Goal: Task Accomplishment & Management: Manage account settings

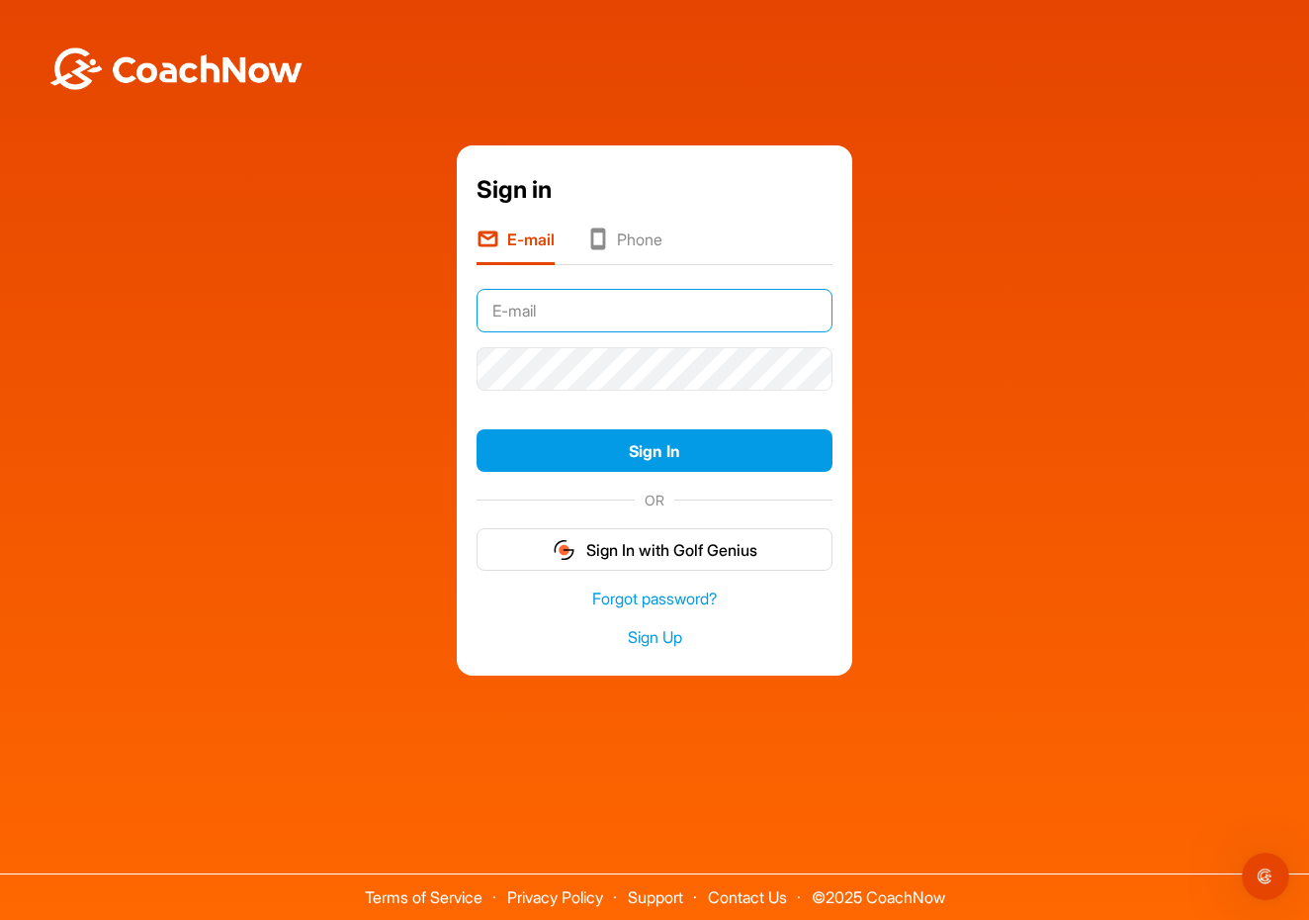
type input "[EMAIL_ADDRESS][PERSON_NAME][DOMAIN_NAME]"
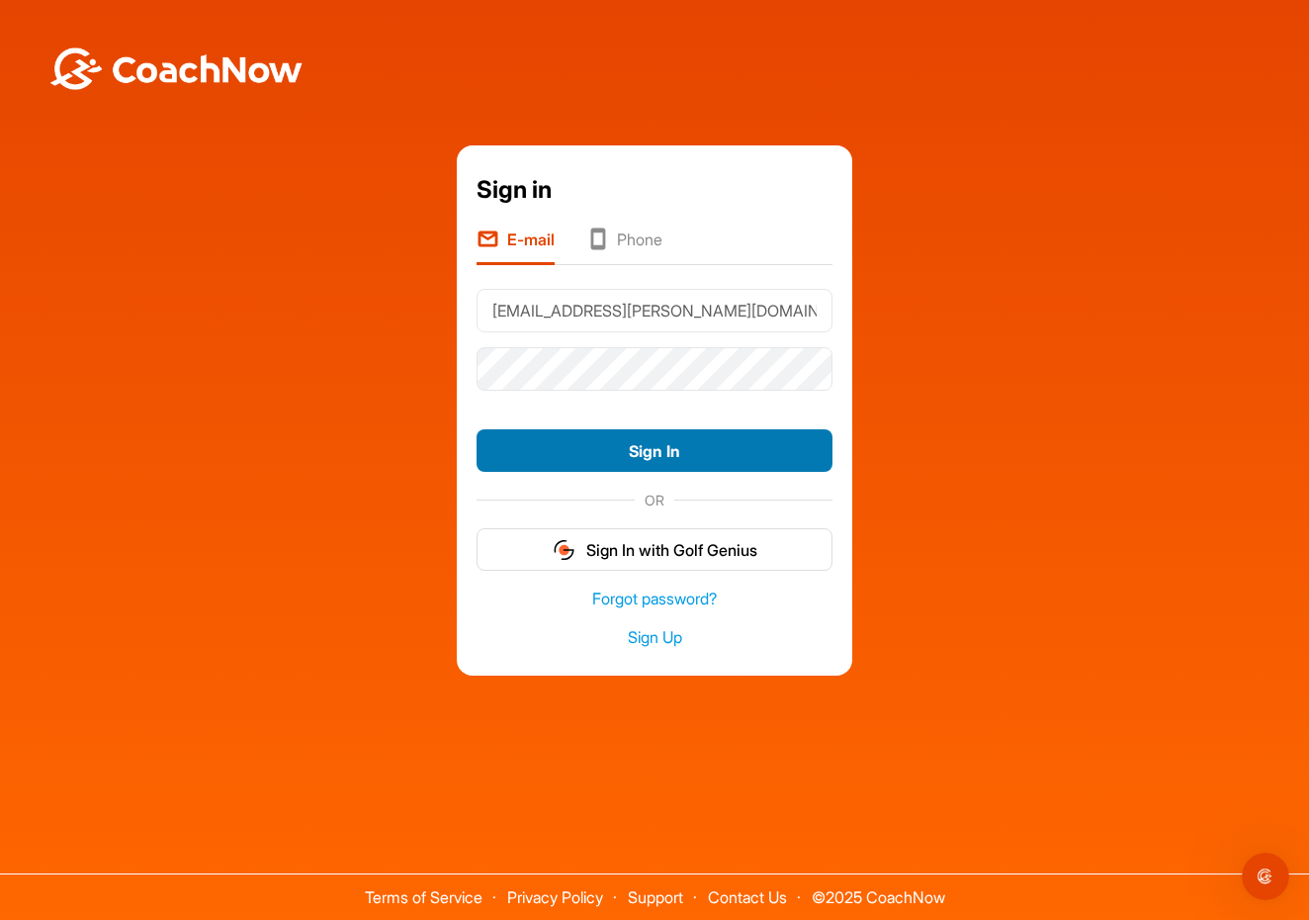
click at [627, 441] on button "Sign In" at bounding box center [655, 450] width 356 height 43
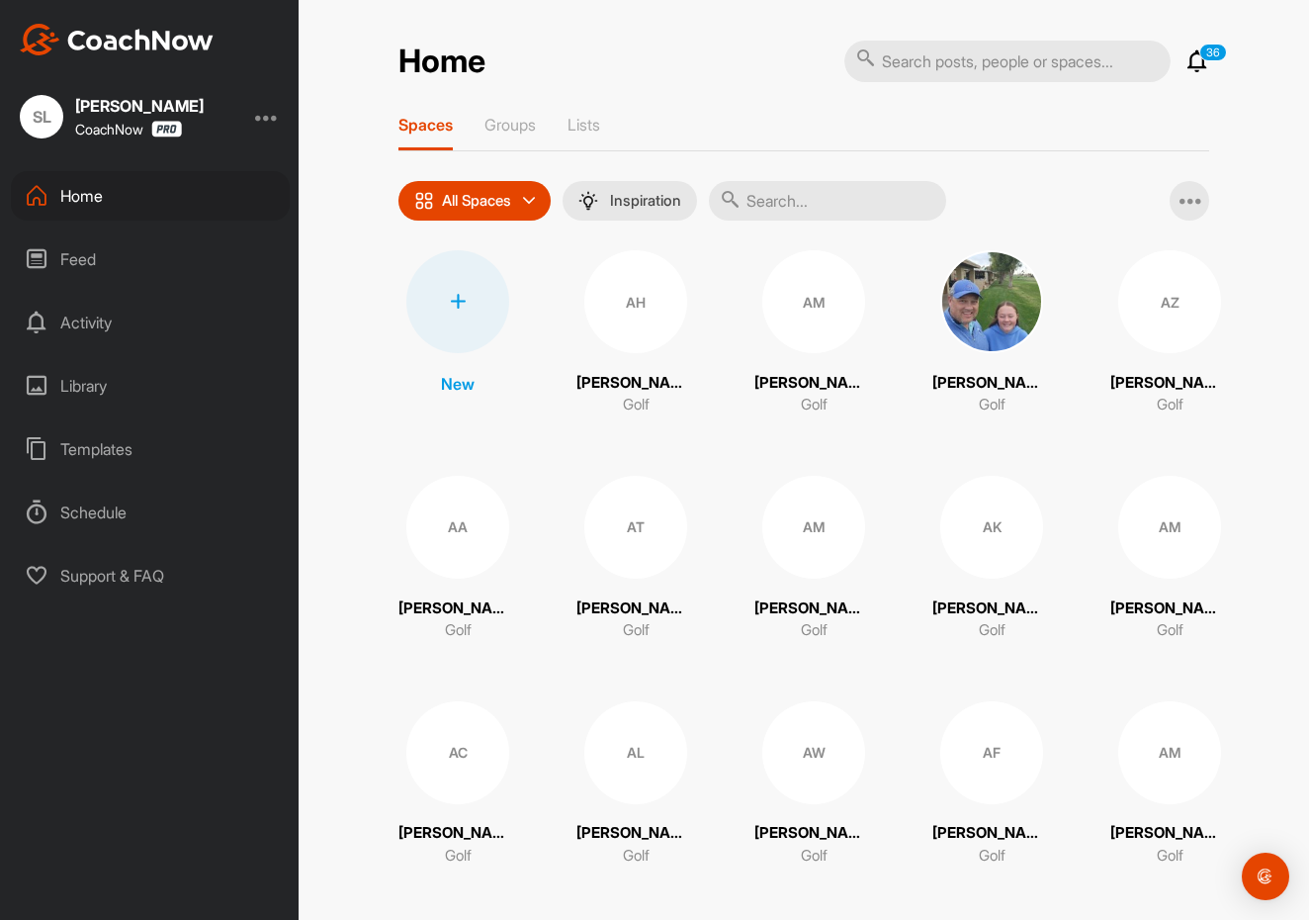
click at [770, 196] on input "text" at bounding box center [827, 201] width 237 height 40
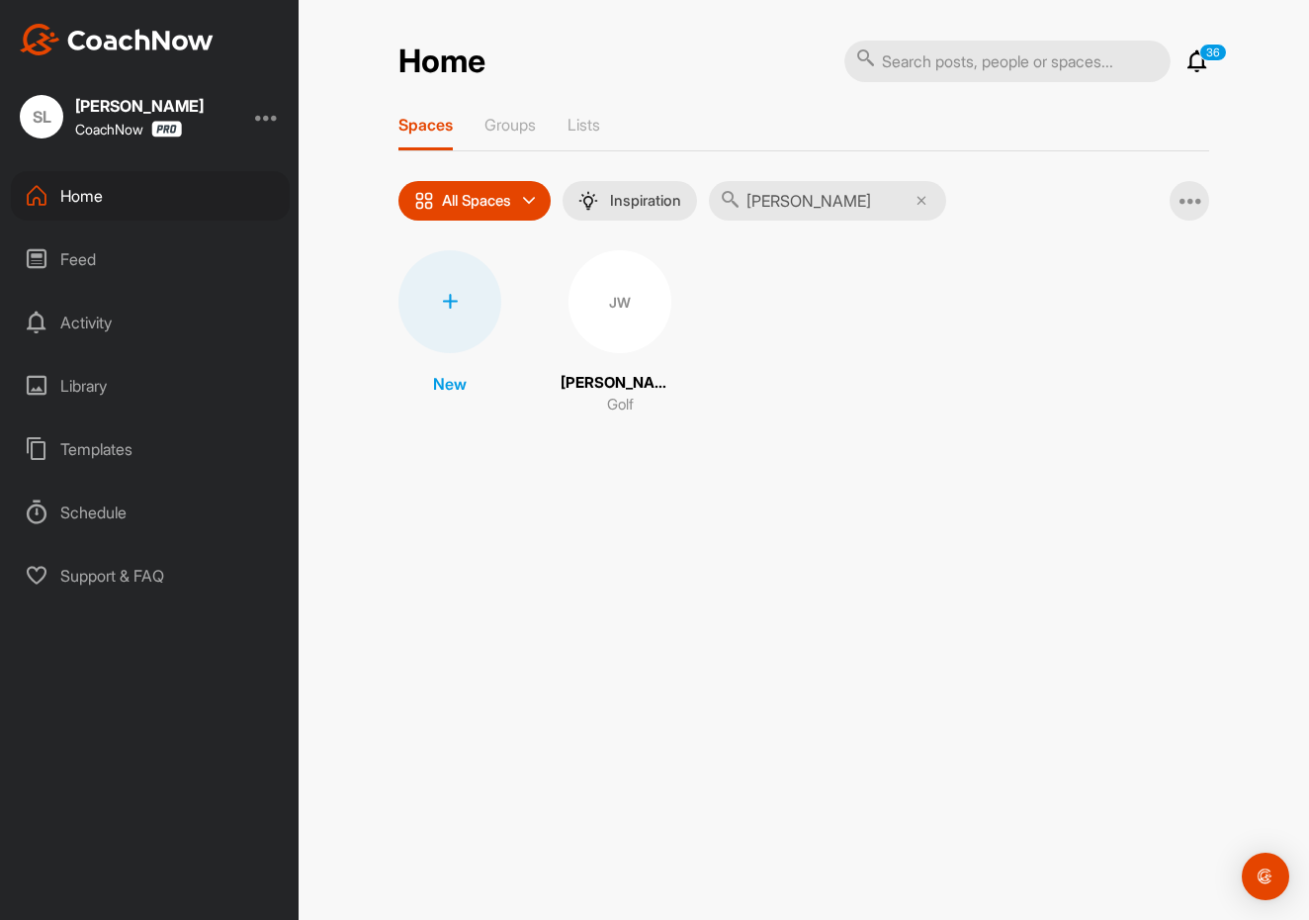
type input "[PERSON_NAME]"
click at [606, 306] on div "JW" at bounding box center [620, 301] width 103 height 103
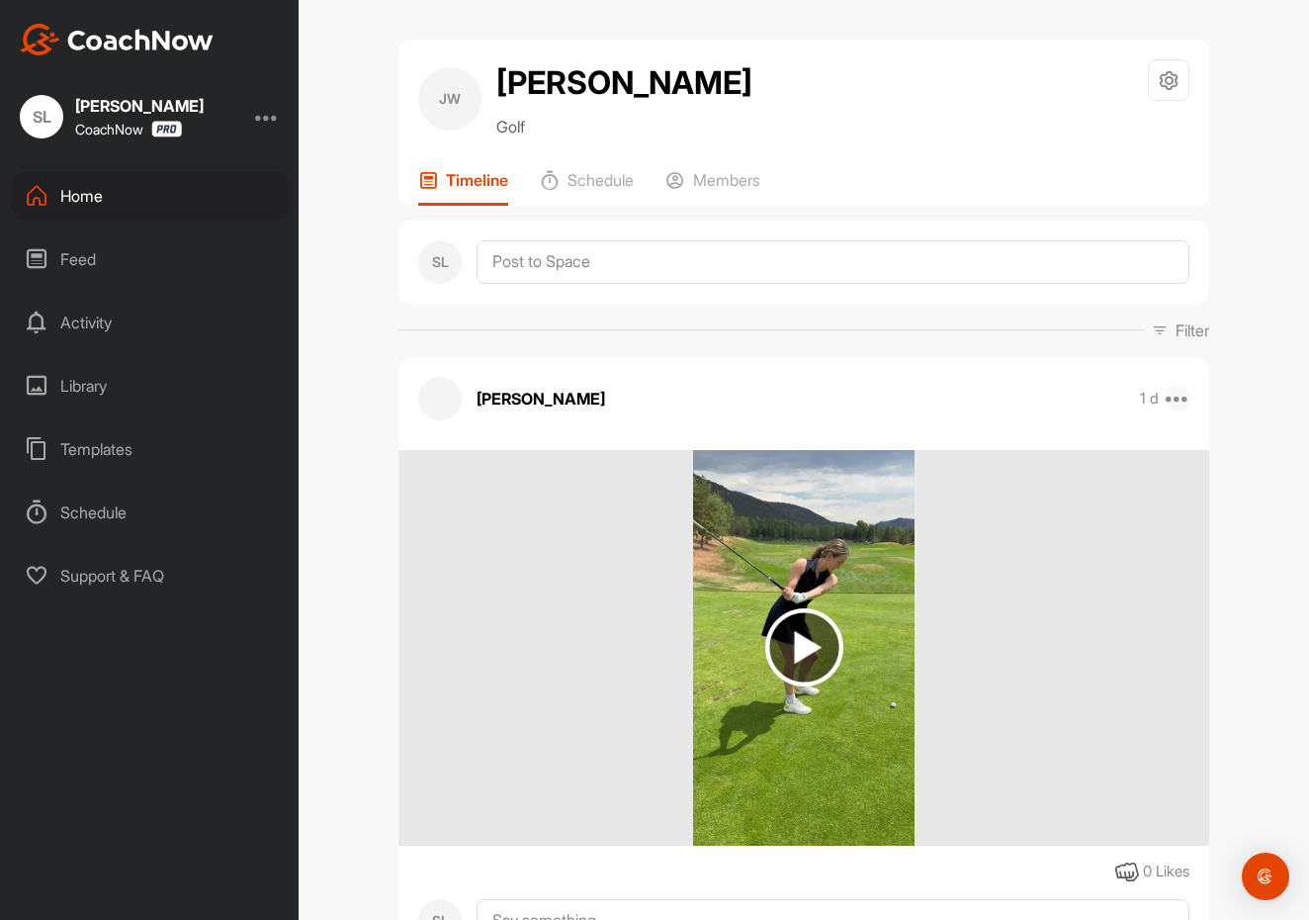
click at [1181, 397] on icon at bounding box center [1178, 399] width 24 height 24
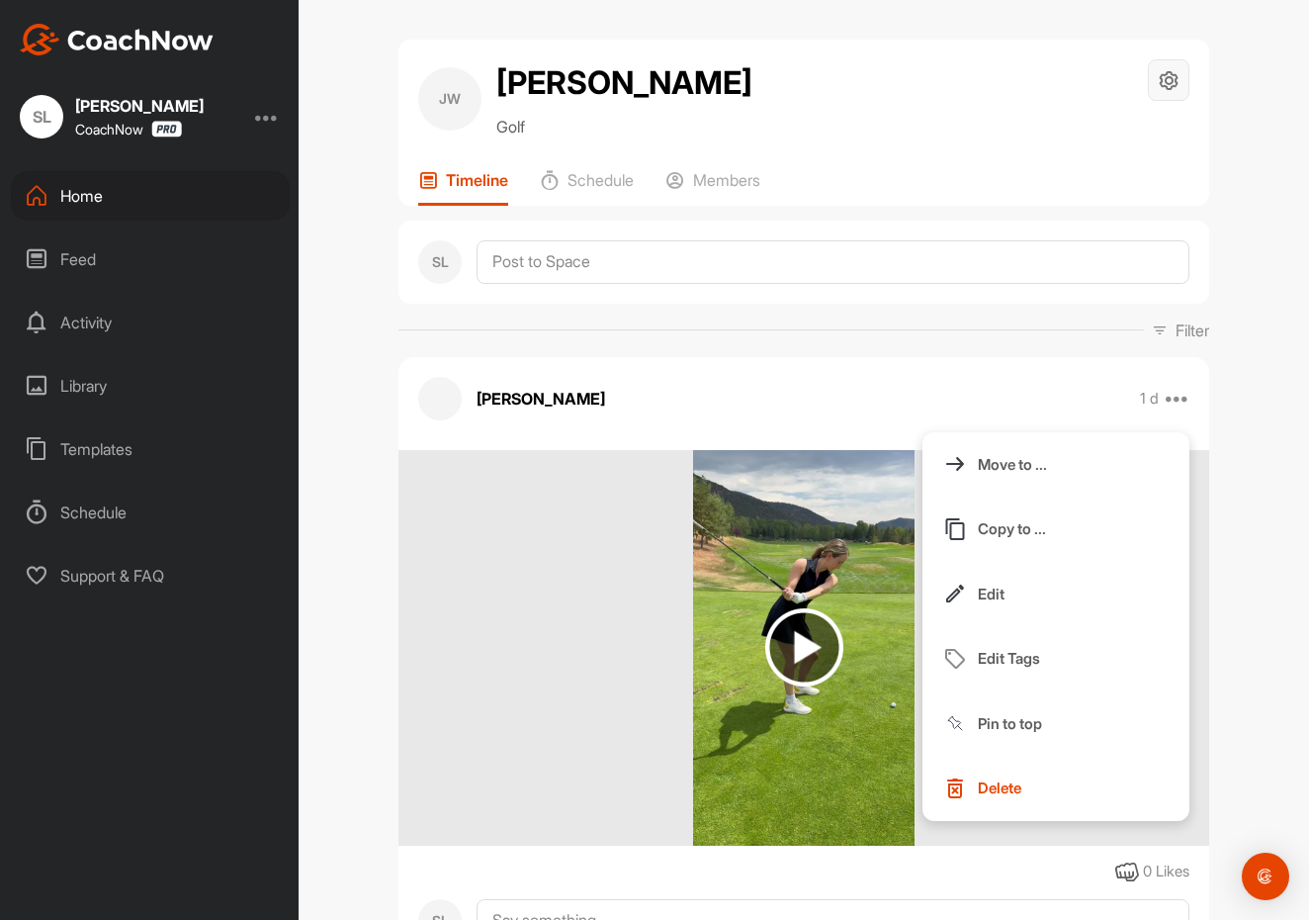
click at [1162, 71] on icon at bounding box center [1169, 80] width 23 height 23
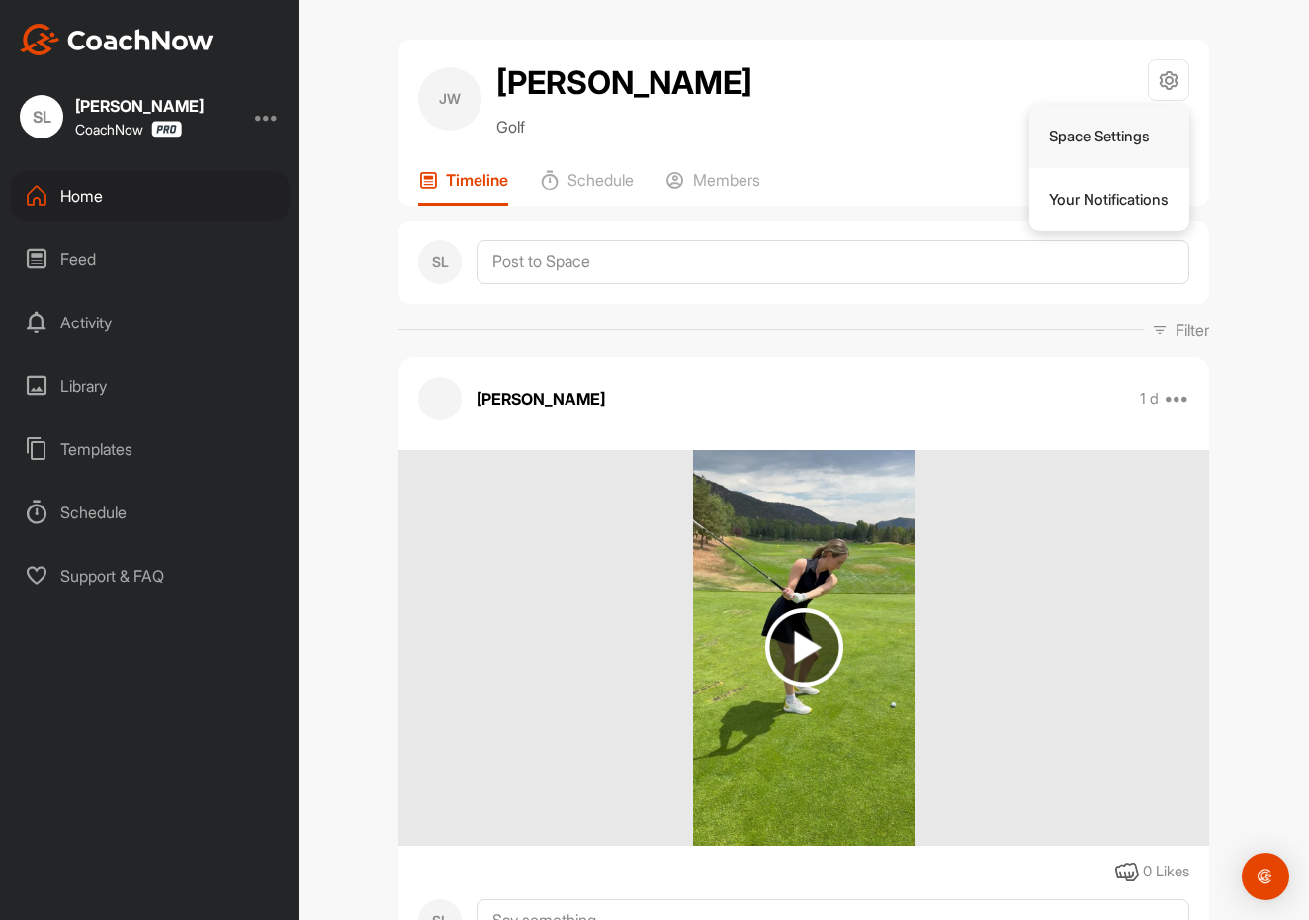
click at [1096, 130] on li "Space Settings" at bounding box center [1109, 136] width 161 height 63
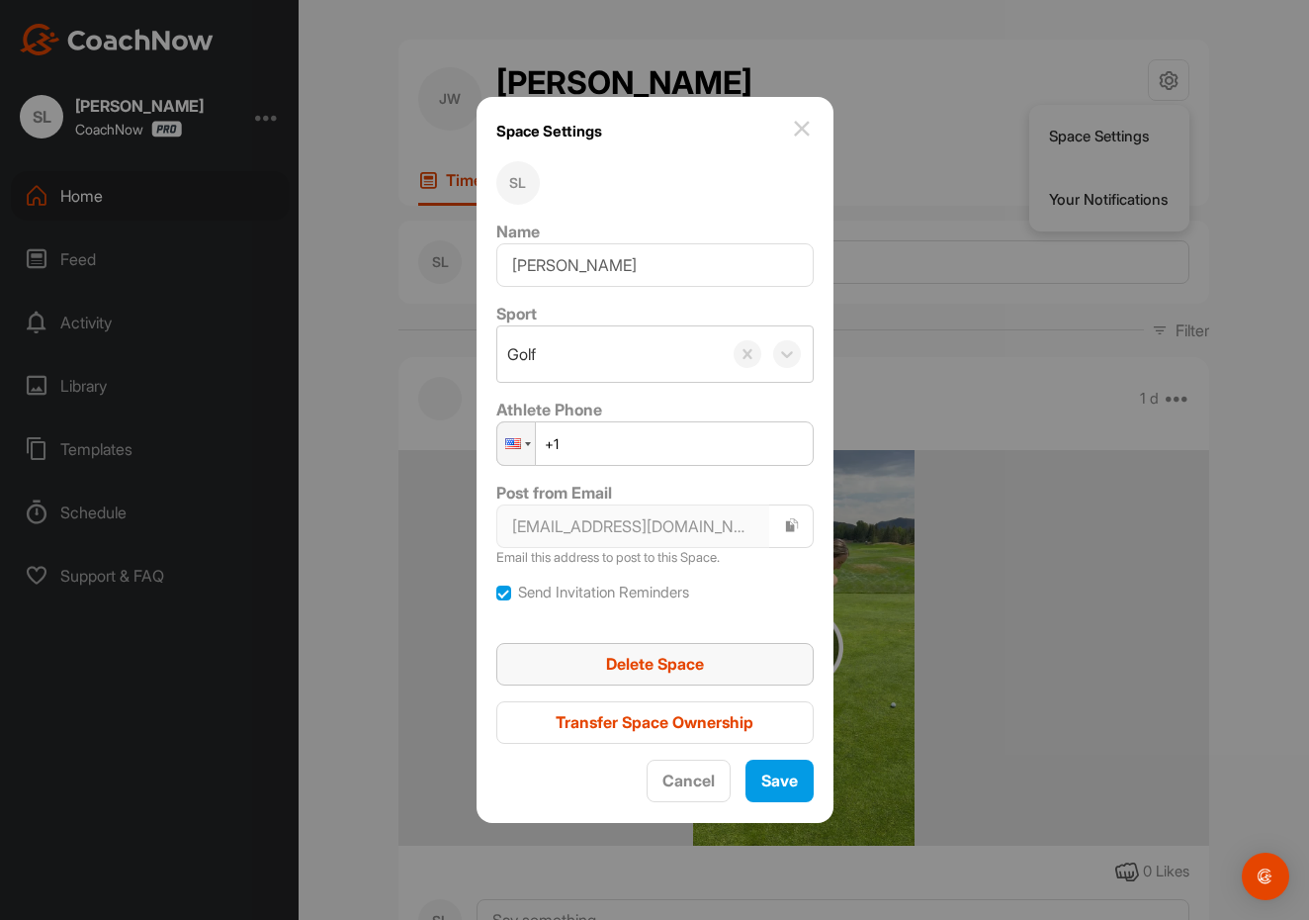
click at [708, 665] on div "Delete Space" at bounding box center [655, 664] width 286 height 24
